Goal: Task Accomplishment & Management: Use online tool/utility

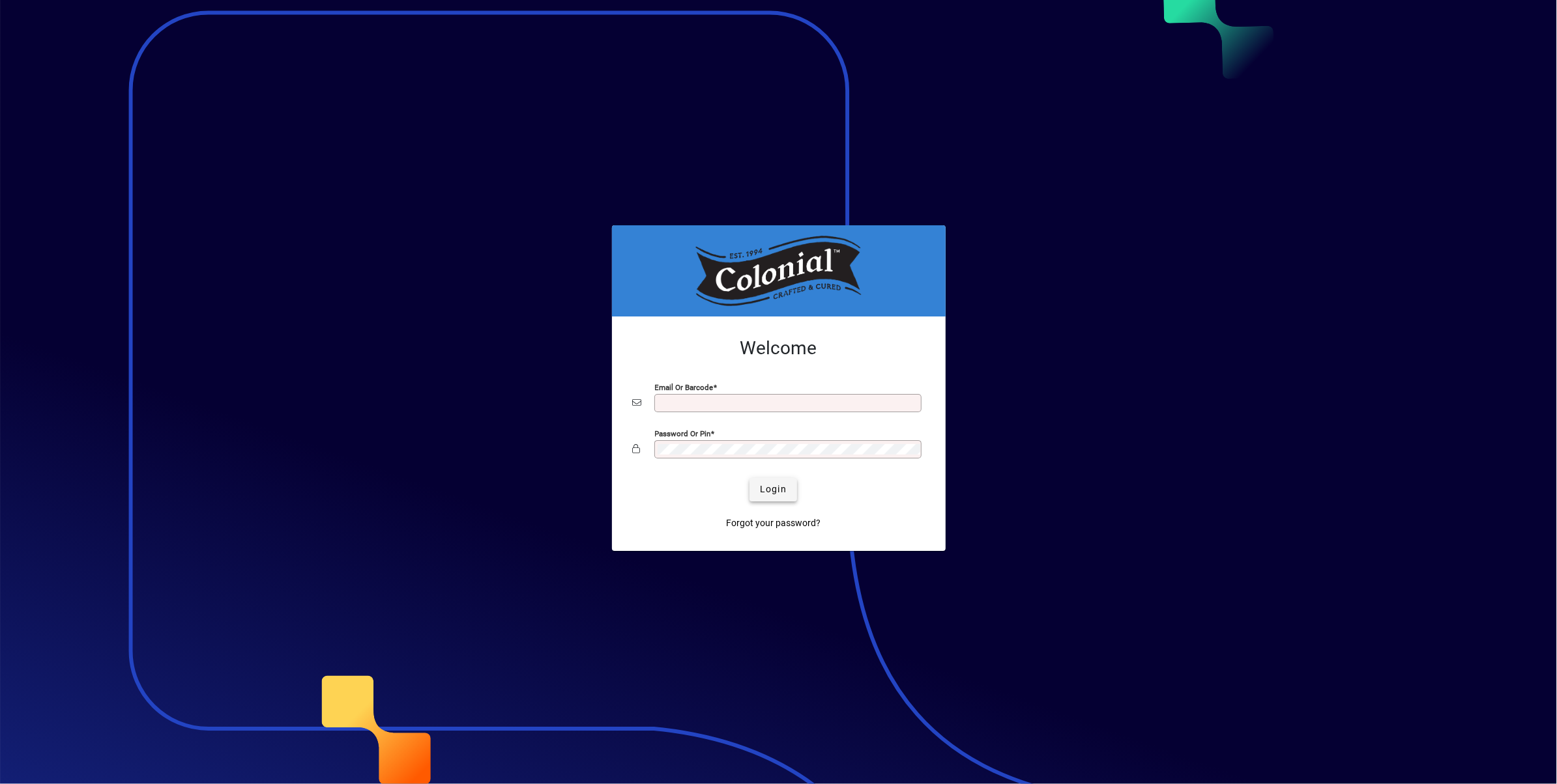
type input "**********"
click at [785, 494] on span "Login" at bounding box center [773, 490] width 26 height 14
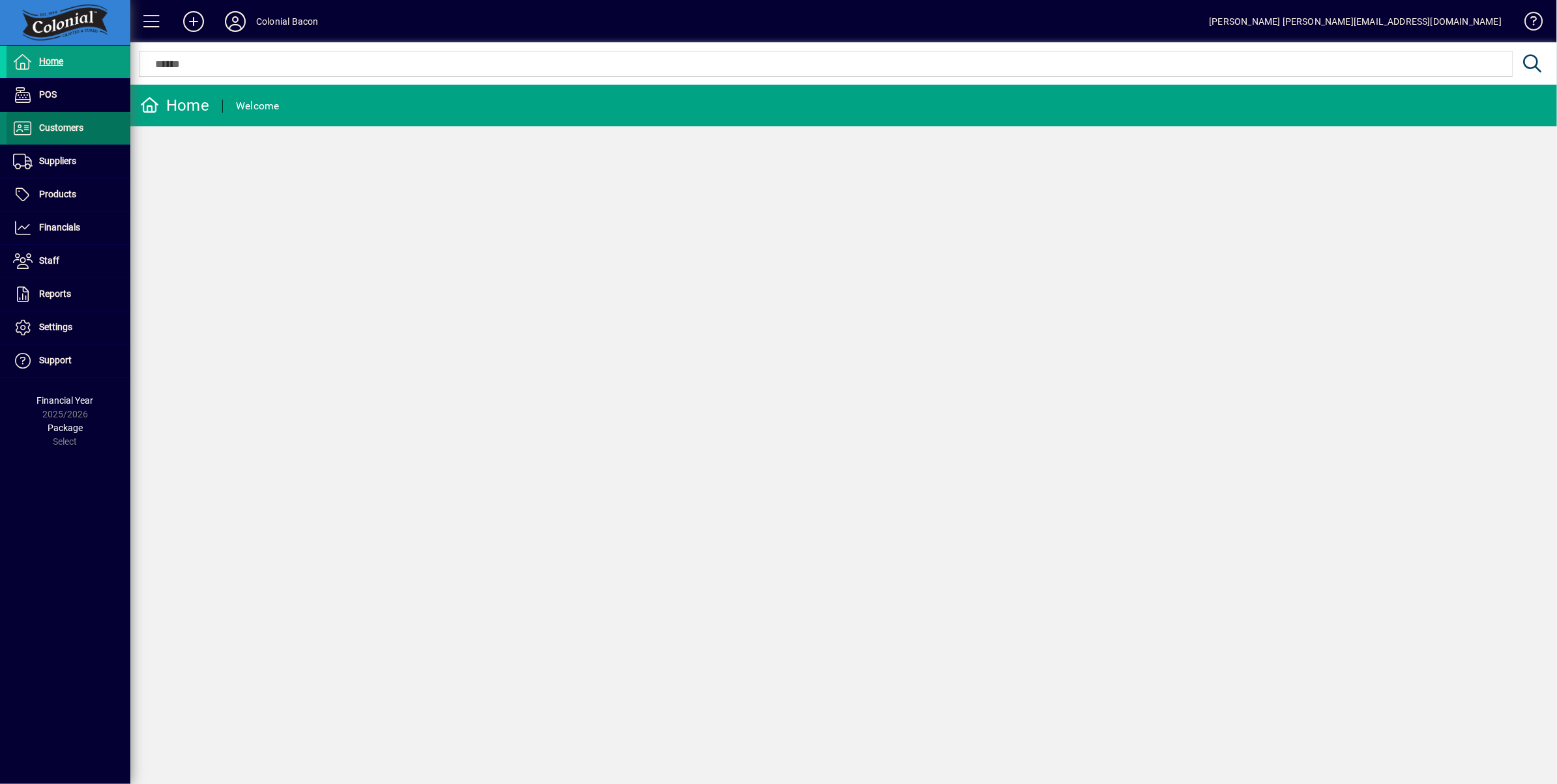
click at [66, 134] on span "Customers" at bounding box center [45, 128] width 77 height 16
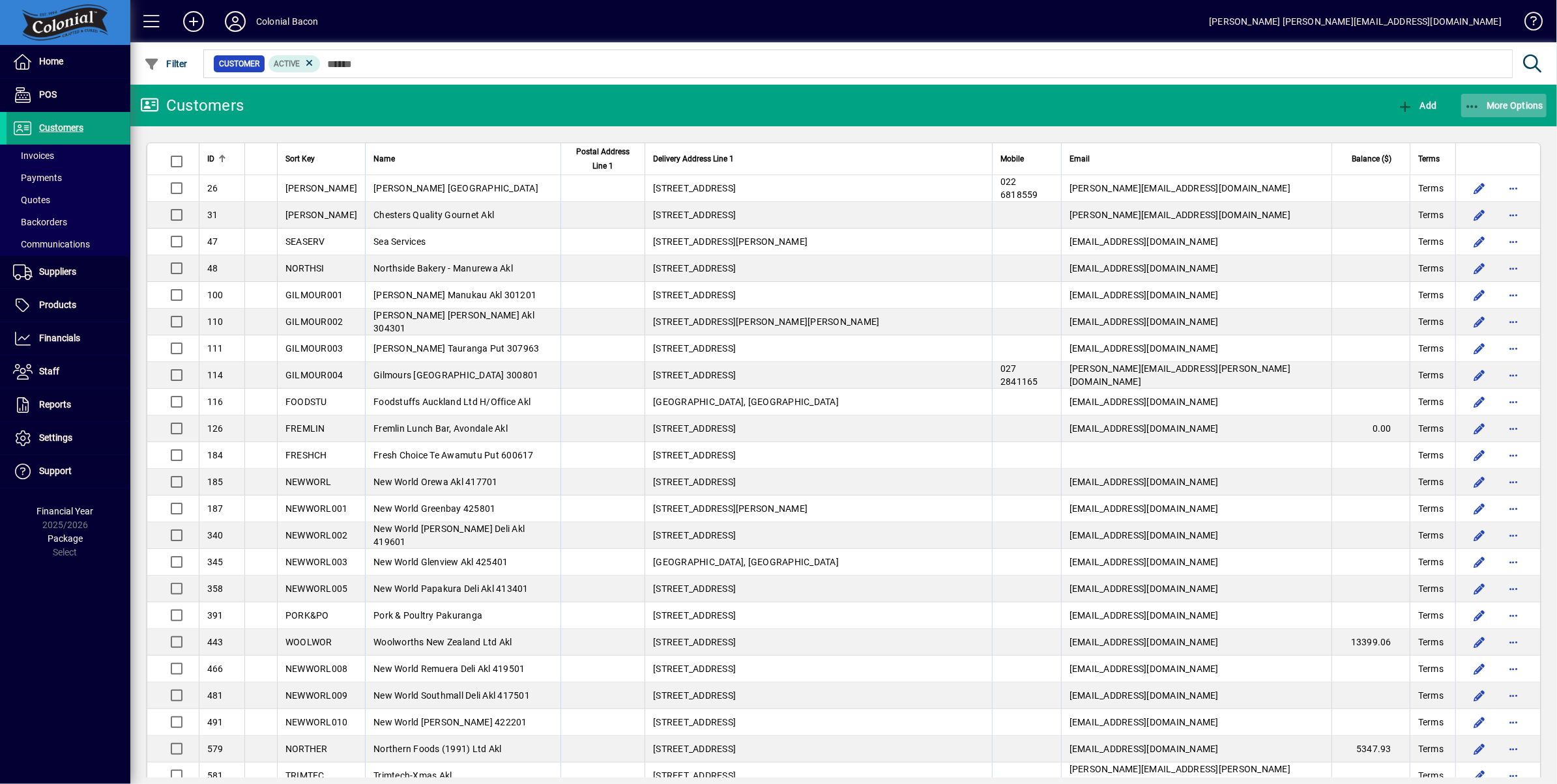
click at [1502, 106] on span "More Options" at bounding box center [1505, 105] width 80 height 11
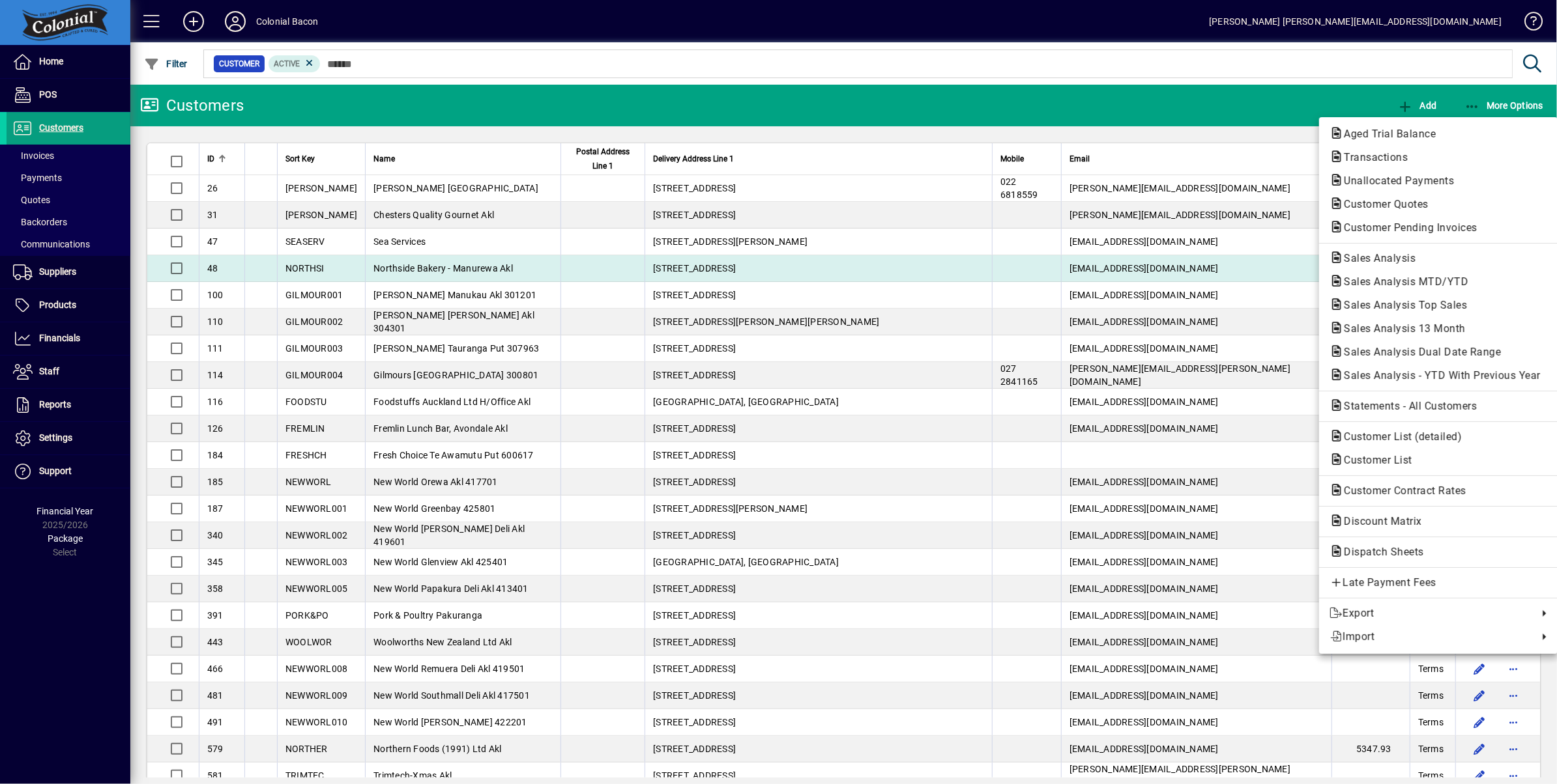
click at [1413, 258] on span "Sales Analysis" at bounding box center [1375, 258] width 92 height 13
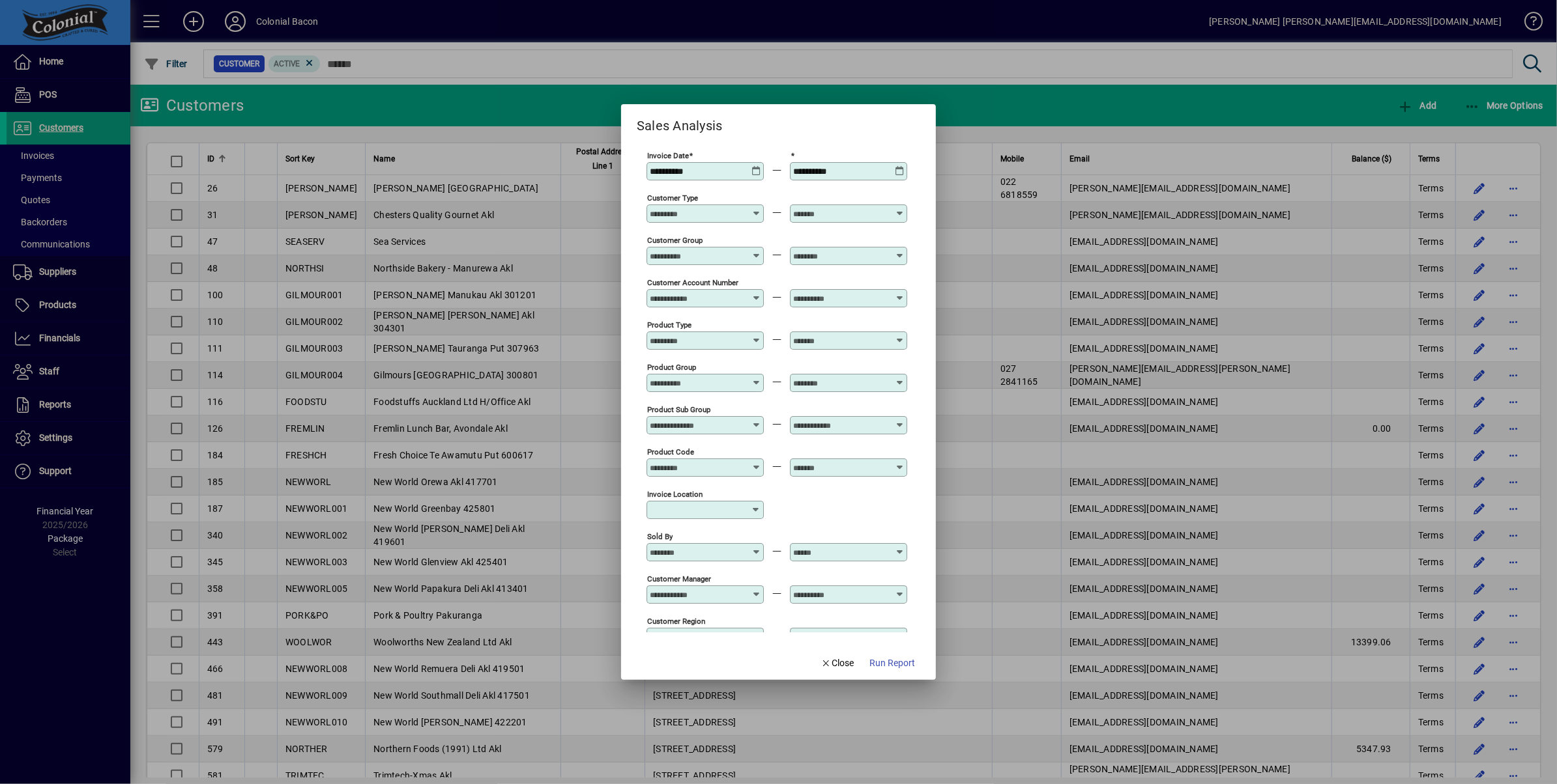
click at [899, 166] on icon at bounding box center [900, 166] width 10 height 0
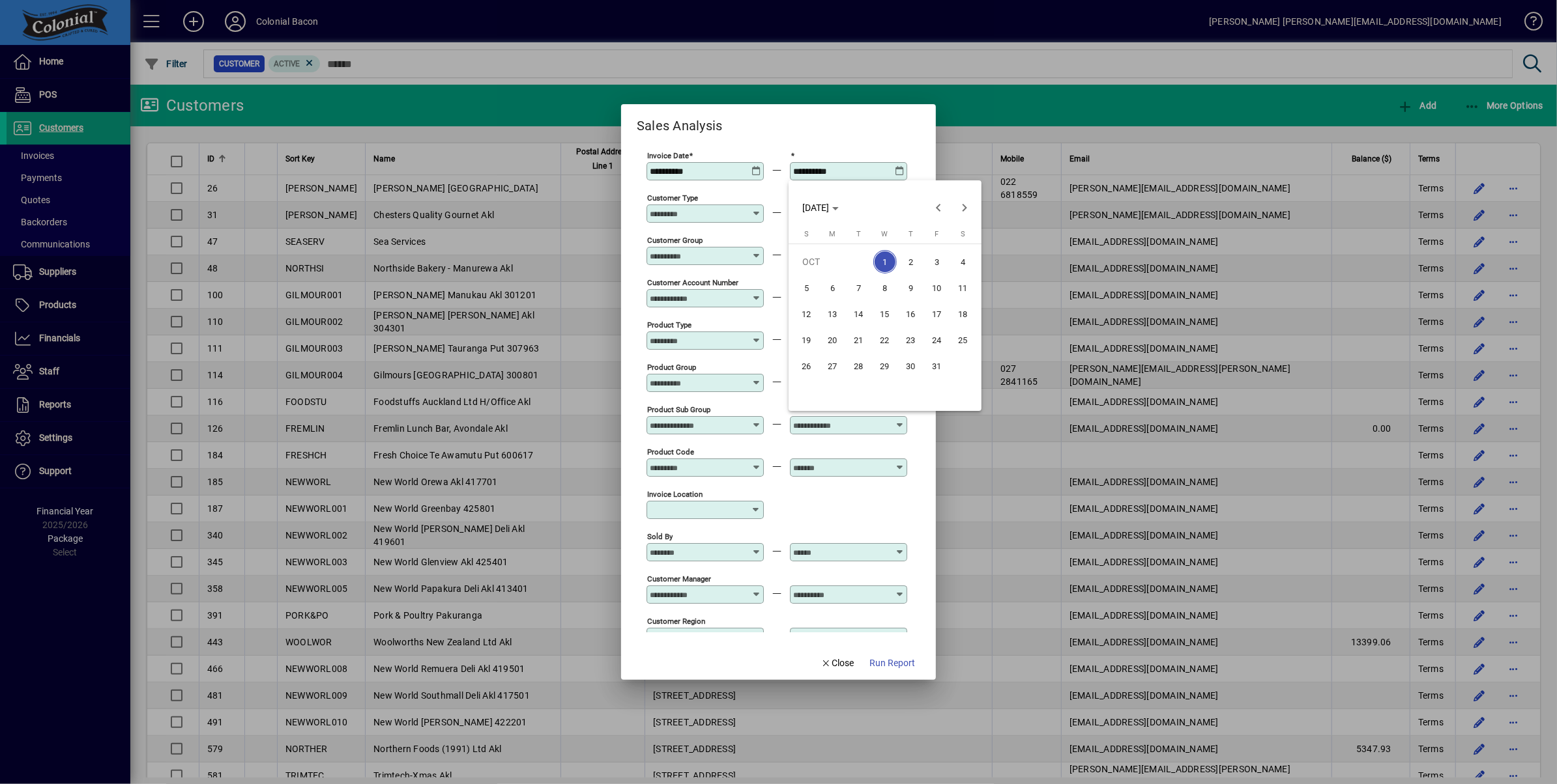
click at [961, 260] on span "4" at bounding box center [963, 262] width 23 height 23
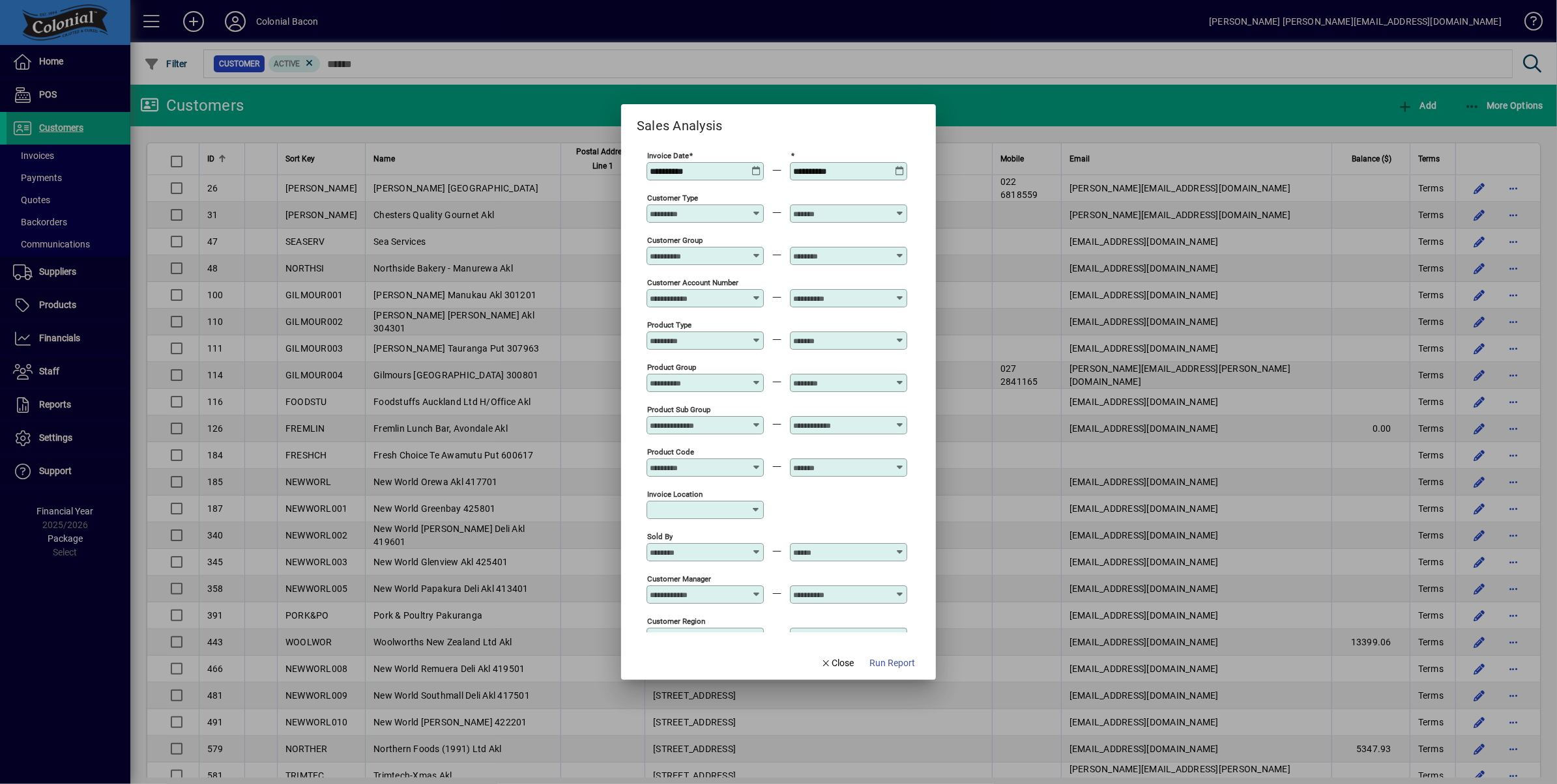
type input "**********"
click at [893, 663] on span "Run Report" at bounding box center [892, 664] width 46 height 14
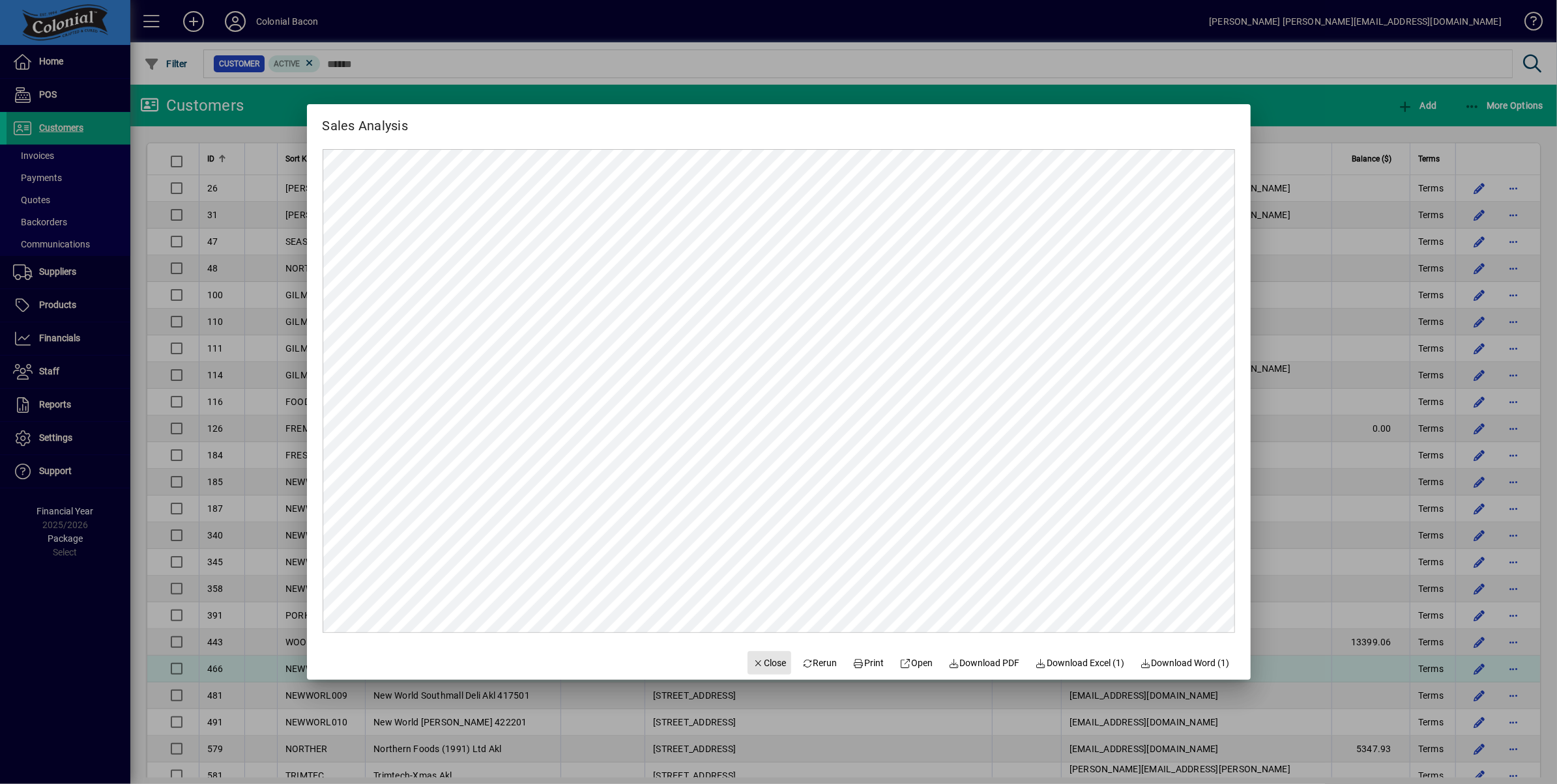
drag, startPoint x: 763, startPoint y: 667, endPoint x: 774, endPoint y: 669, distance: 11.2
click at [763, 667] on span "Close" at bounding box center [770, 664] width 34 height 14
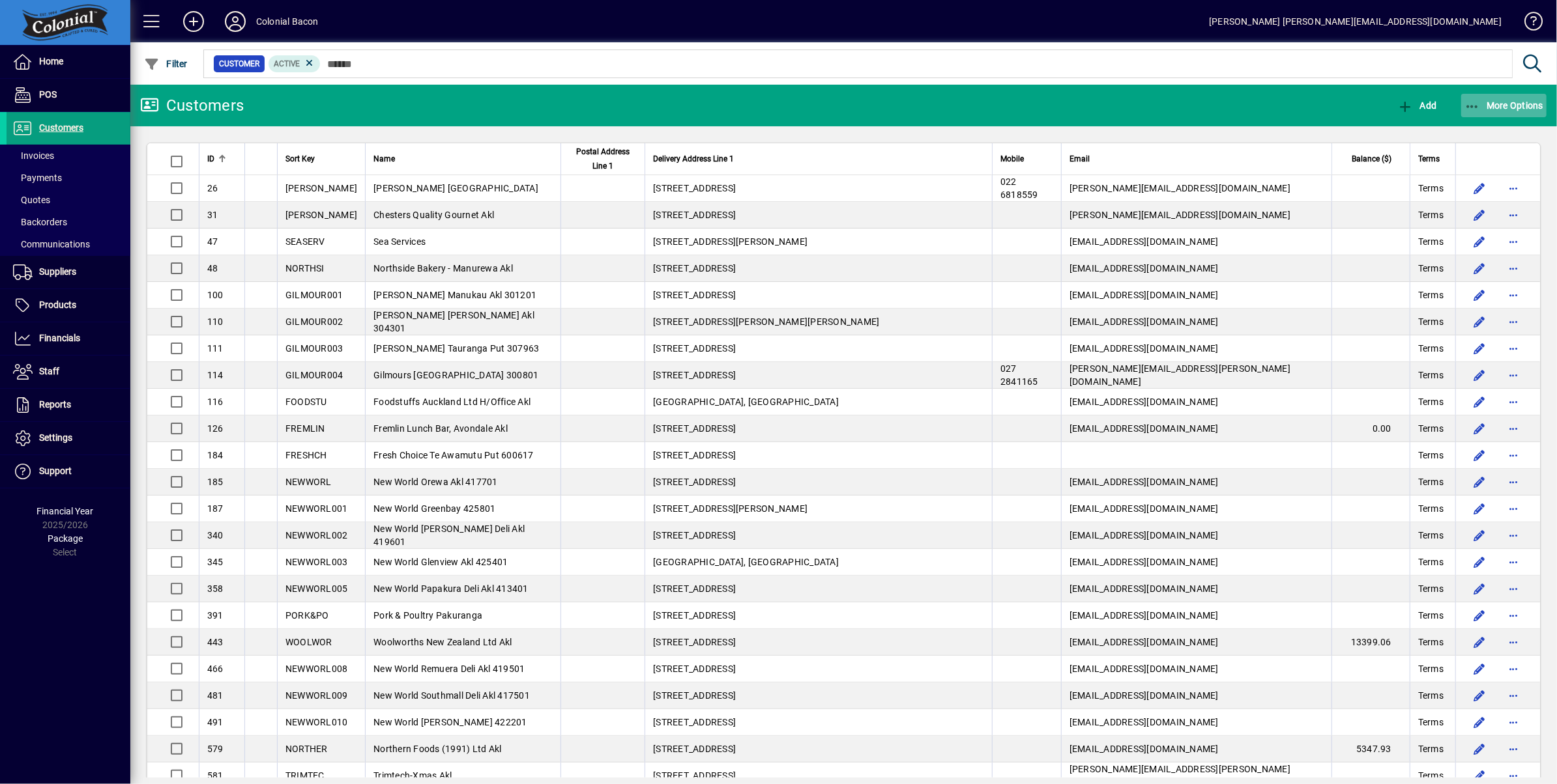
click at [1513, 105] on span "More Options" at bounding box center [1505, 105] width 80 height 11
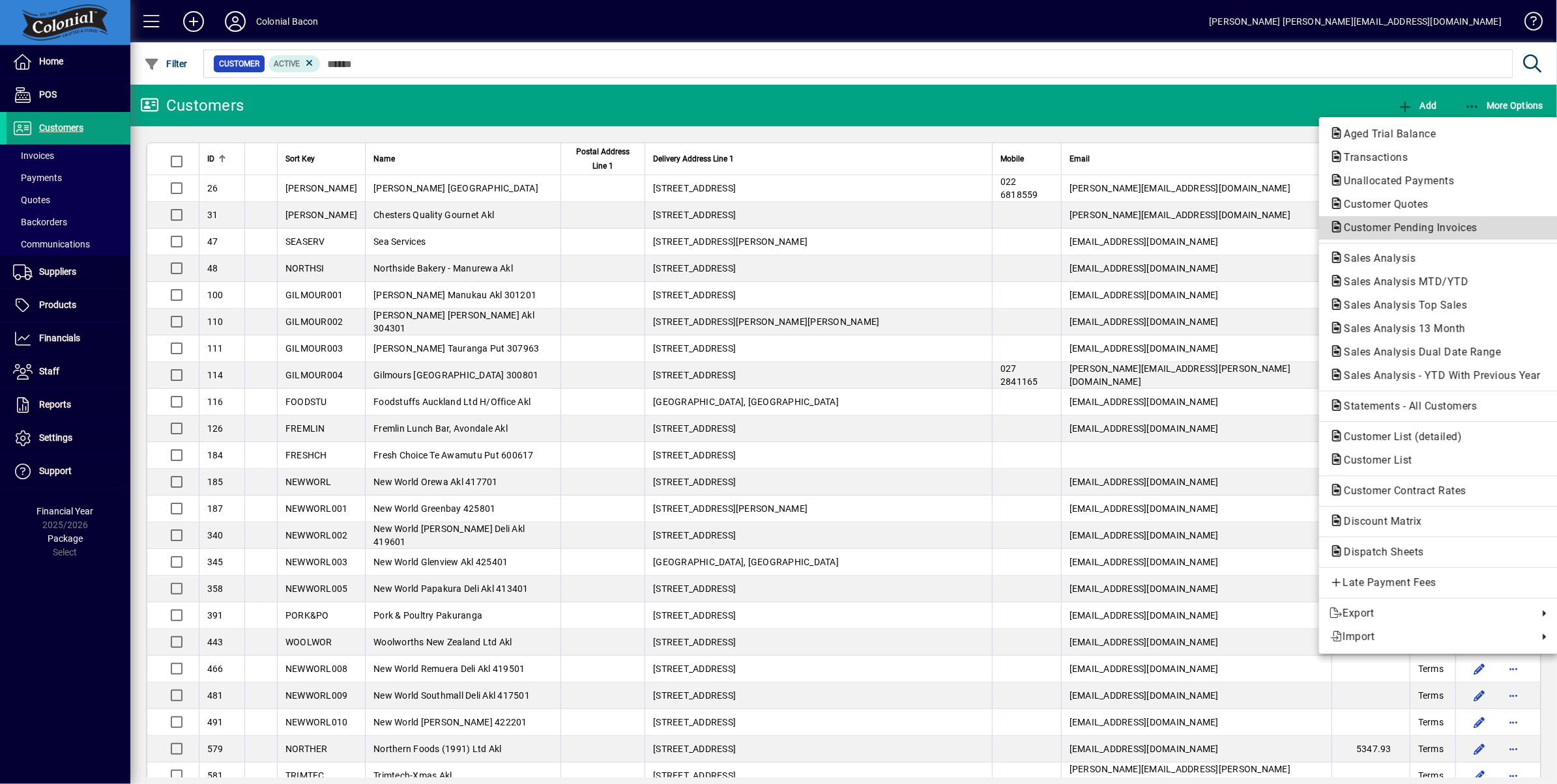
click at [1421, 227] on span "Customer Pending Invoices" at bounding box center [1406, 227] width 155 height 13
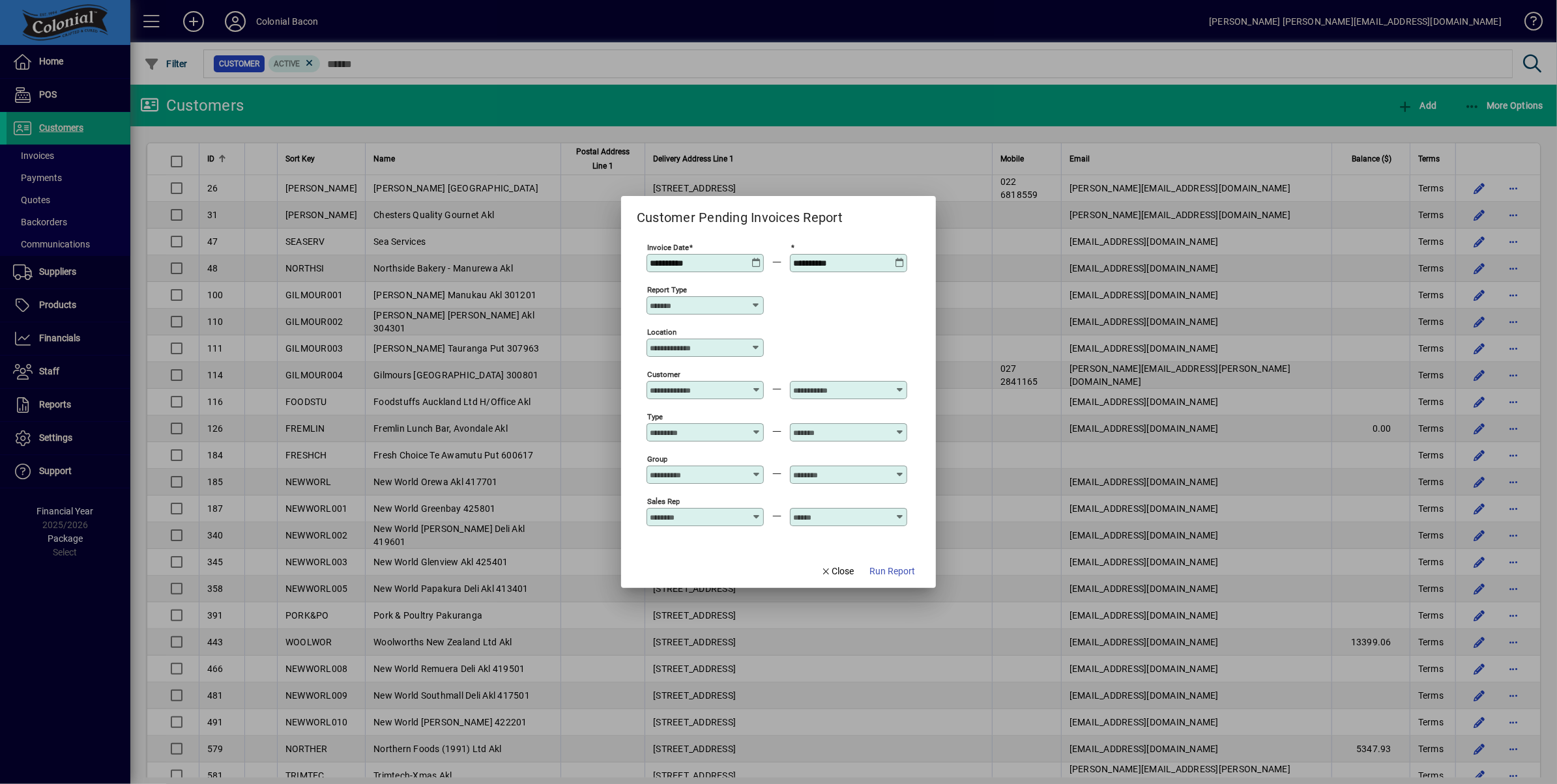
click at [895, 258] on icon at bounding box center [900, 258] width 10 height 0
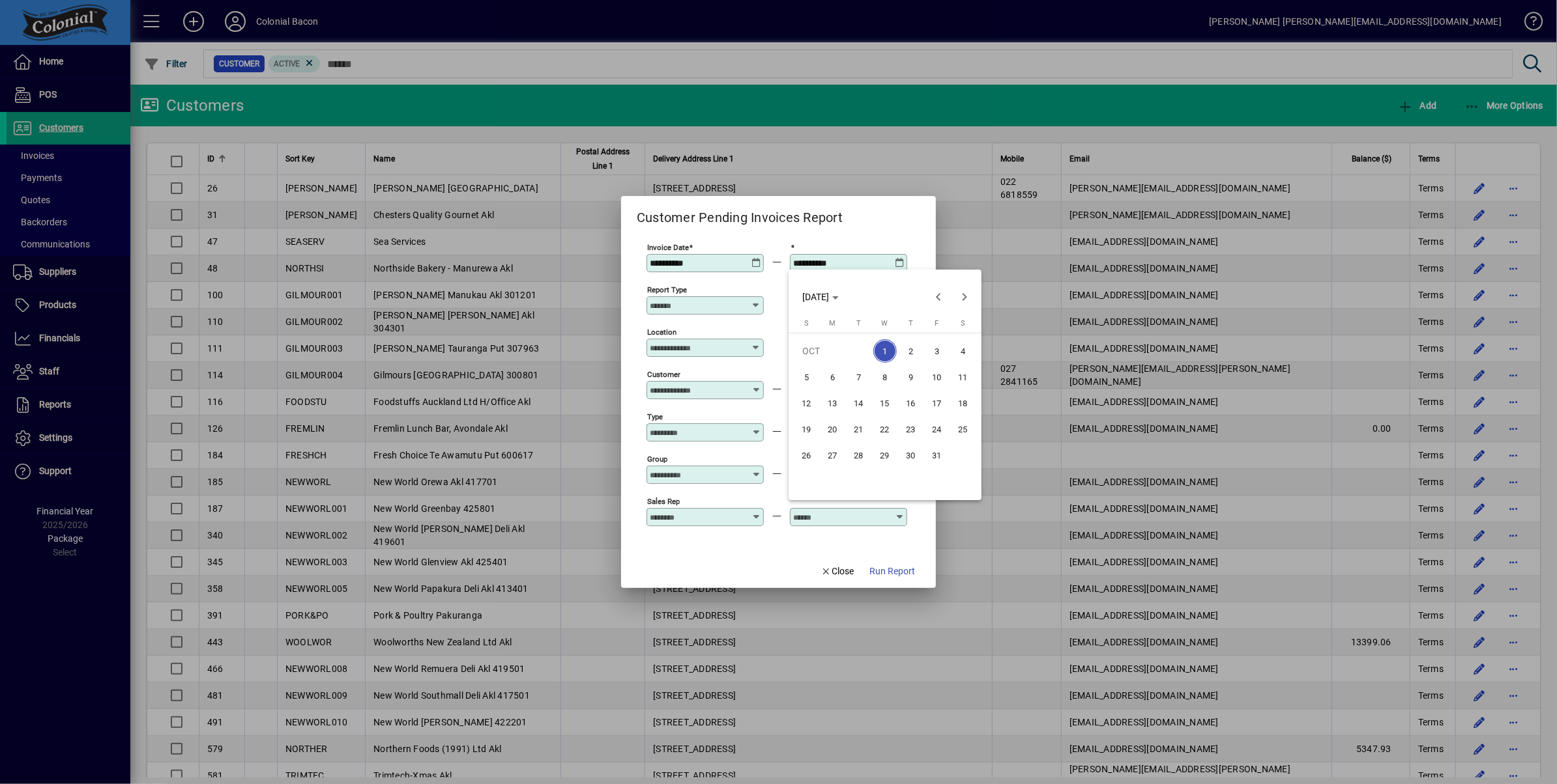
click at [963, 352] on span "4" at bounding box center [963, 351] width 23 height 23
type input "**********"
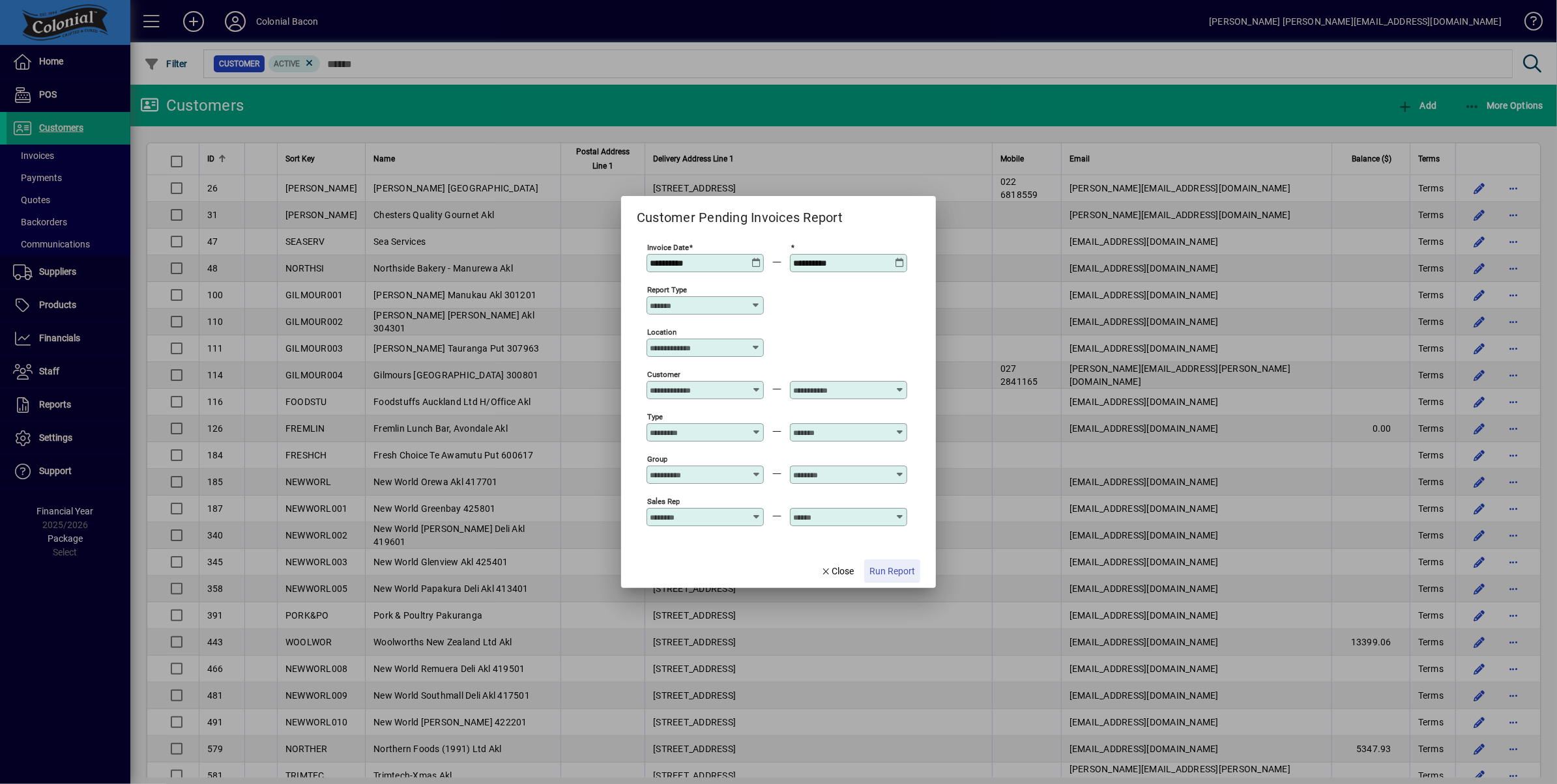
drag, startPoint x: 901, startPoint y: 574, endPoint x: 929, endPoint y: 548, distance: 38.2
click at [901, 574] on span "Run Report" at bounding box center [892, 571] width 46 height 14
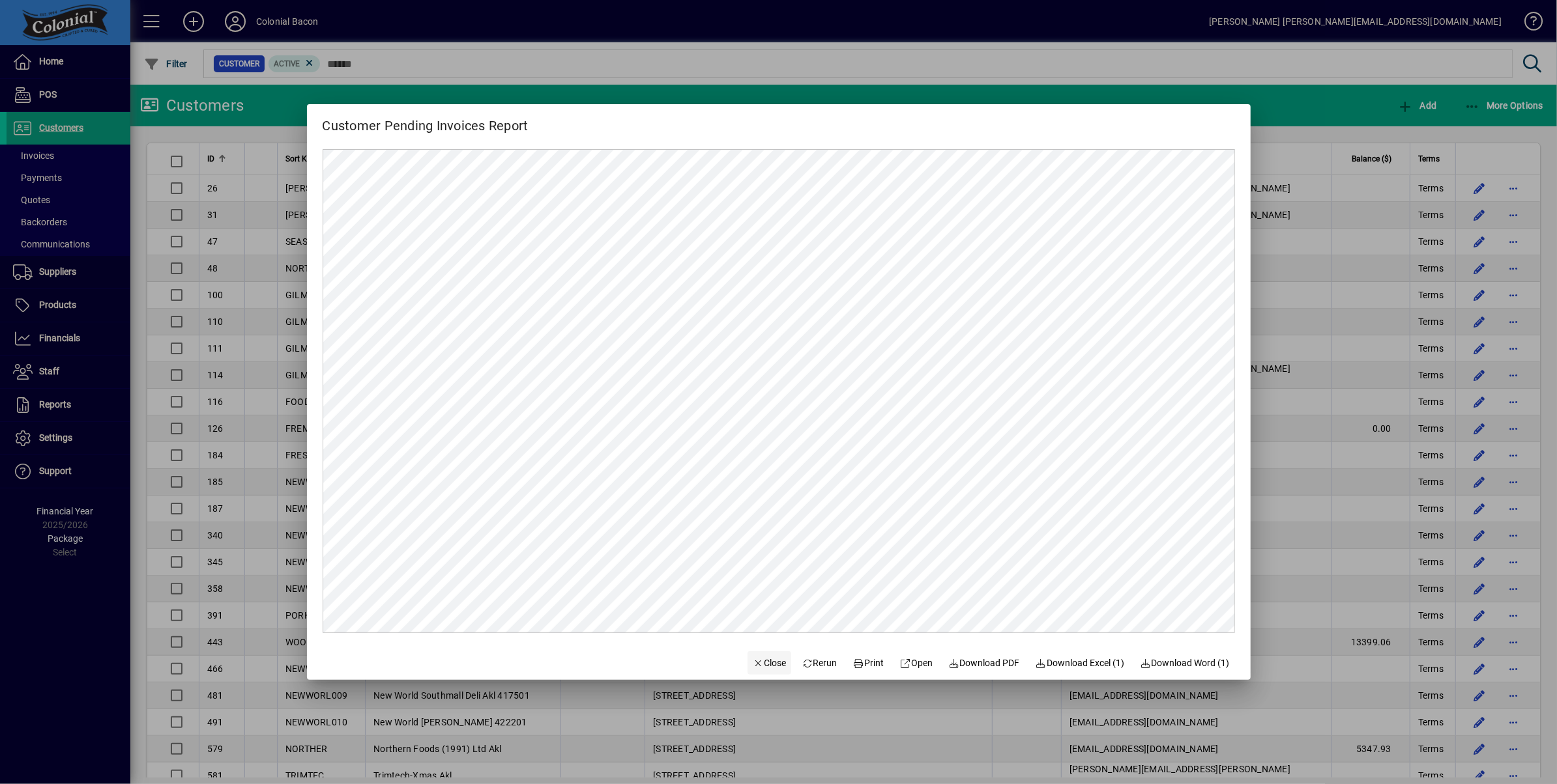
click at [769, 665] on span "Close" at bounding box center [770, 664] width 34 height 14
